Goal: Find specific page/section: Find specific page/section

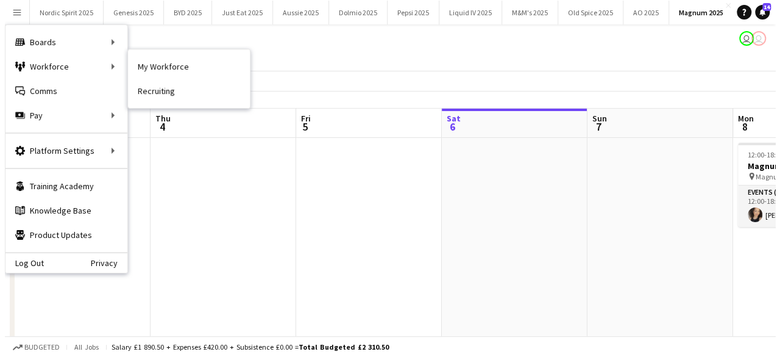
scroll to position [0, 296]
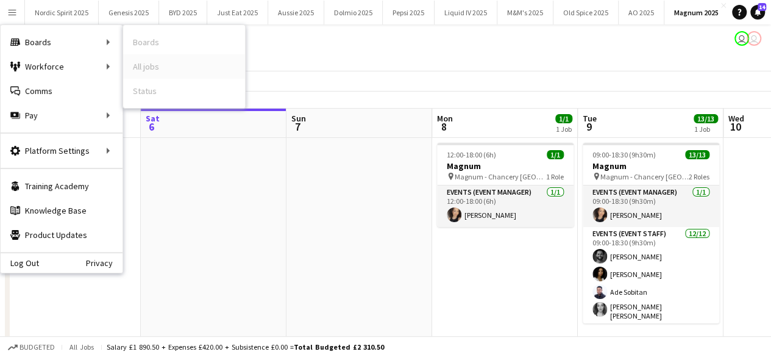
click at [141, 66] on link "All jobs" at bounding box center [184, 66] width 122 height 24
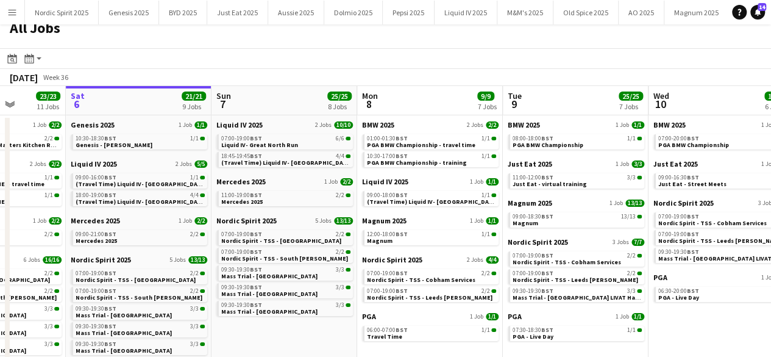
scroll to position [0, 371]
drag, startPoint x: 652, startPoint y: 346, endPoint x: 573, endPoint y: 313, distance: 85.6
click at [573, 313] on app-calendar-viewport "Wed 3 12/12 4 Jobs Thu 4 19/19 8 Jobs Fri 5 23/23 11 Jobs Sat 6 21/21 9 Jobs Su…" at bounding box center [385, 259] width 771 height 347
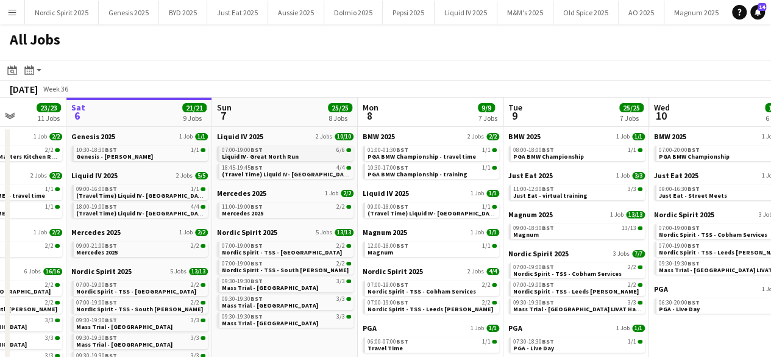
click at [262, 151] on span "BST" at bounding box center [257, 150] width 12 height 8
click at [235, 302] on span "Mass Trial - [GEOGRAPHIC_DATA]" at bounding box center [270, 305] width 96 height 8
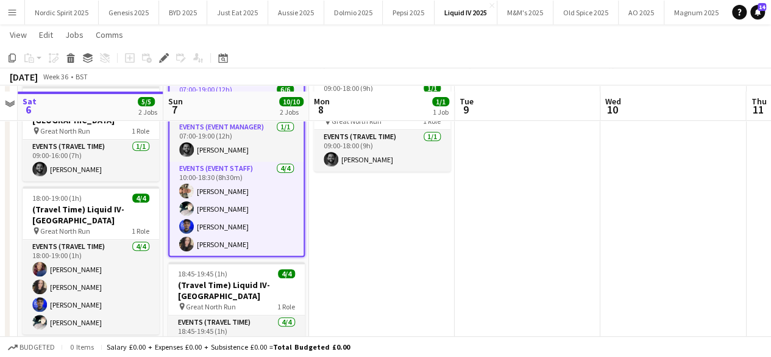
scroll to position [215, 0]
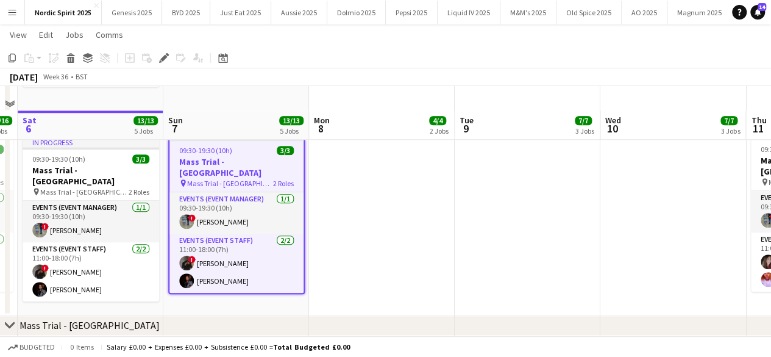
scroll to position [601, 0]
